Goal: Task Accomplishment & Management: Use online tool/utility

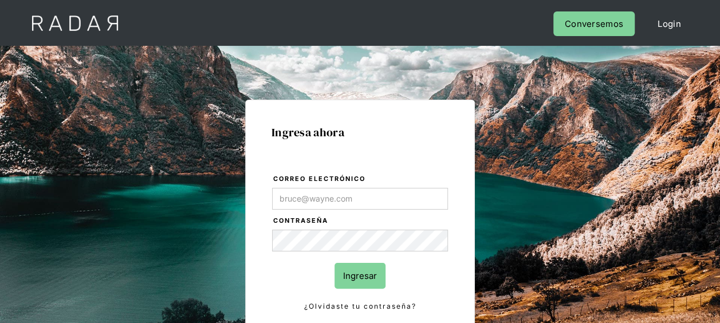
type input "[EMAIL_ADDRESS][DOMAIN_NAME]"
click at [361, 281] on input "Ingresar" at bounding box center [360, 276] width 51 height 26
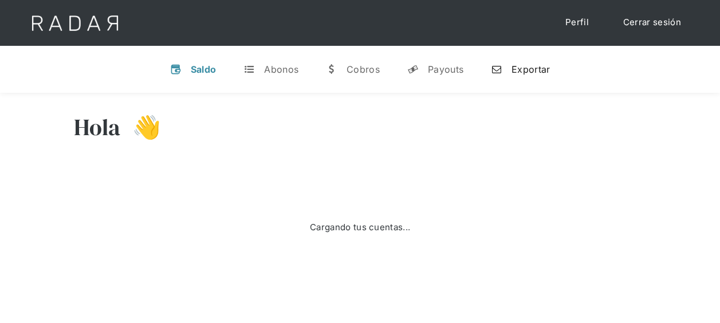
click at [524, 66] on div "Exportar" at bounding box center [531, 69] width 38 height 11
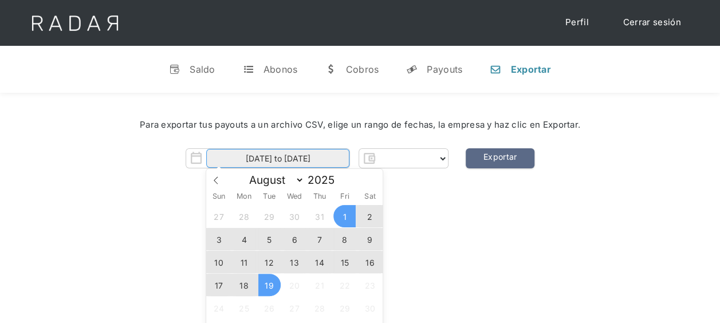
click at [299, 159] on input "[DATE] to [DATE]" at bounding box center [277, 158] width 143 height 19
click at [246, 286] on span "18" at bounding box center [244, 285] width 22 height 22
type input "[DATE]"
select select "pagsmile"
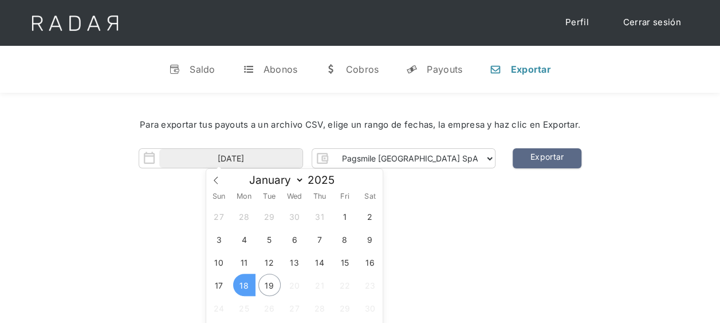
click at [246, 278] on span "18" at bounding box center [244, 285] width 22 height 22
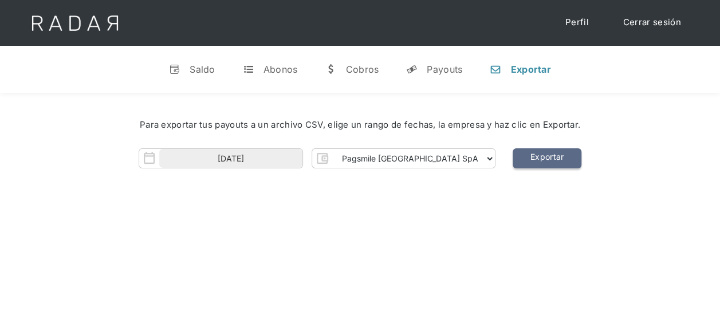
click at [516, 157] on link "Exportar" at bounding box center [547, 158] width 69 height 20
click at [392, 210] on div "Hola Meng 👋 Cargando tus cuentas... Nombre de la empresa • [GEOGRAPHIC_DATA] • …" at bounding box center [360, 254] width 720 height 323
